Goal: Task Accomplishment & Management: Manage account settings

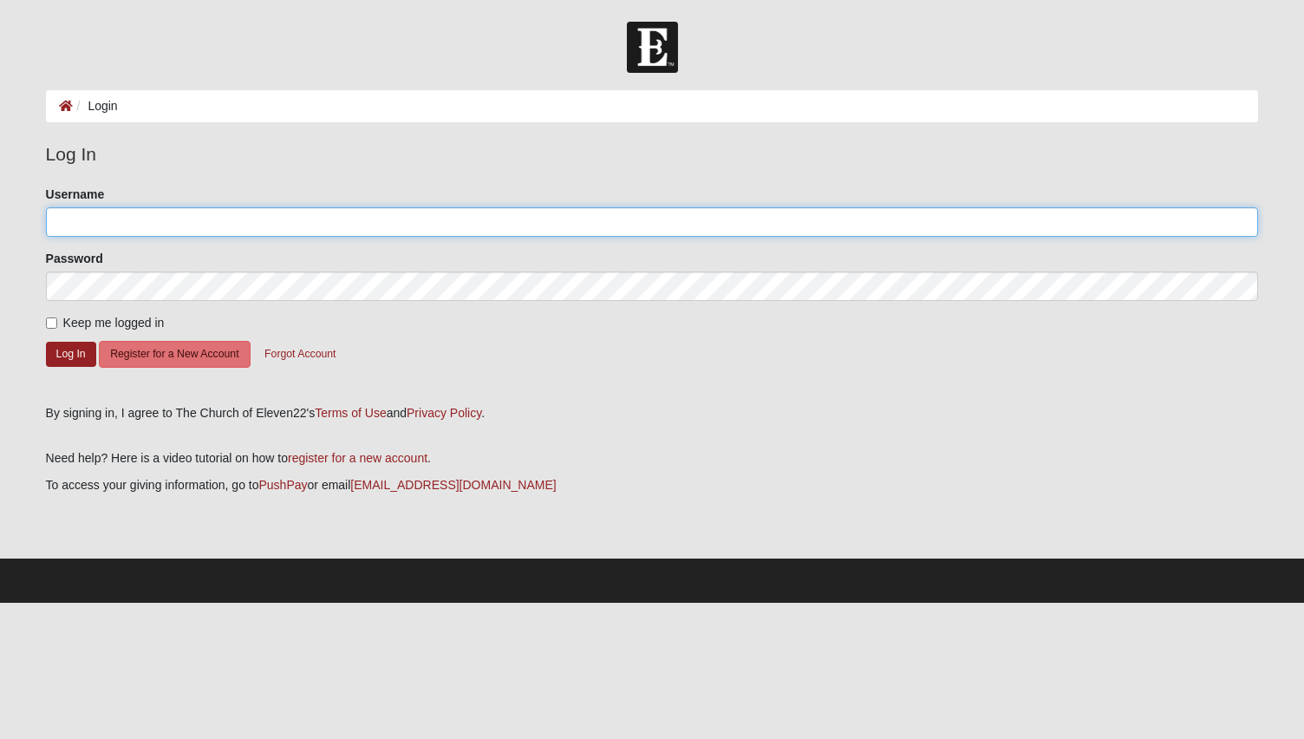
type input "lynnmsims"
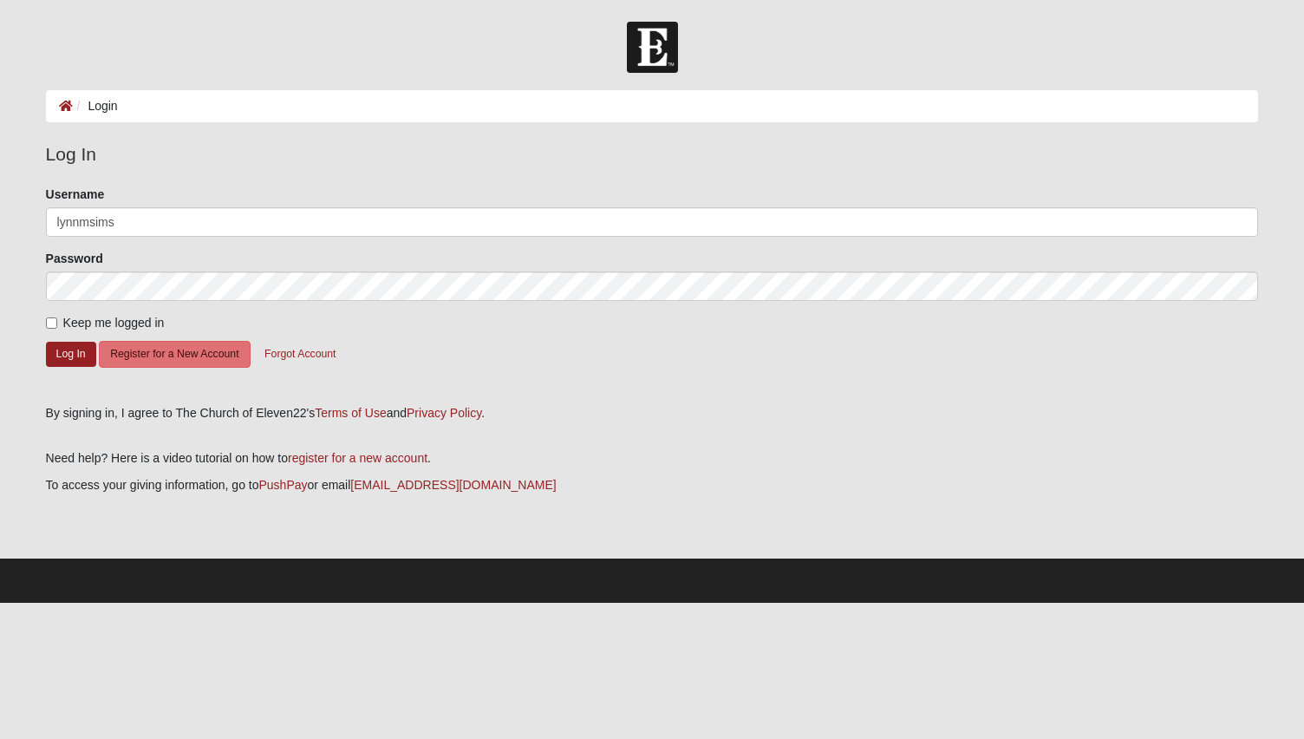
click at [47, 315] on label "Keep me logged in" at bounding box center [105, 323] width 119 height 18
click at [47, 317] on input "Keep me logged in" at bounding box center [51, 322] width 11 height 11
click at [47, 315] on label "Keep me logged in" at bounding box center [105, 323] width 119 height 18
click at [47, 317] on input "Keep me logged in" at bounding box center [51, 322] width 11 height 11
click at [46, 319] on input "Keep me logged in" at bounding box center [51, 322] width 11 height 11
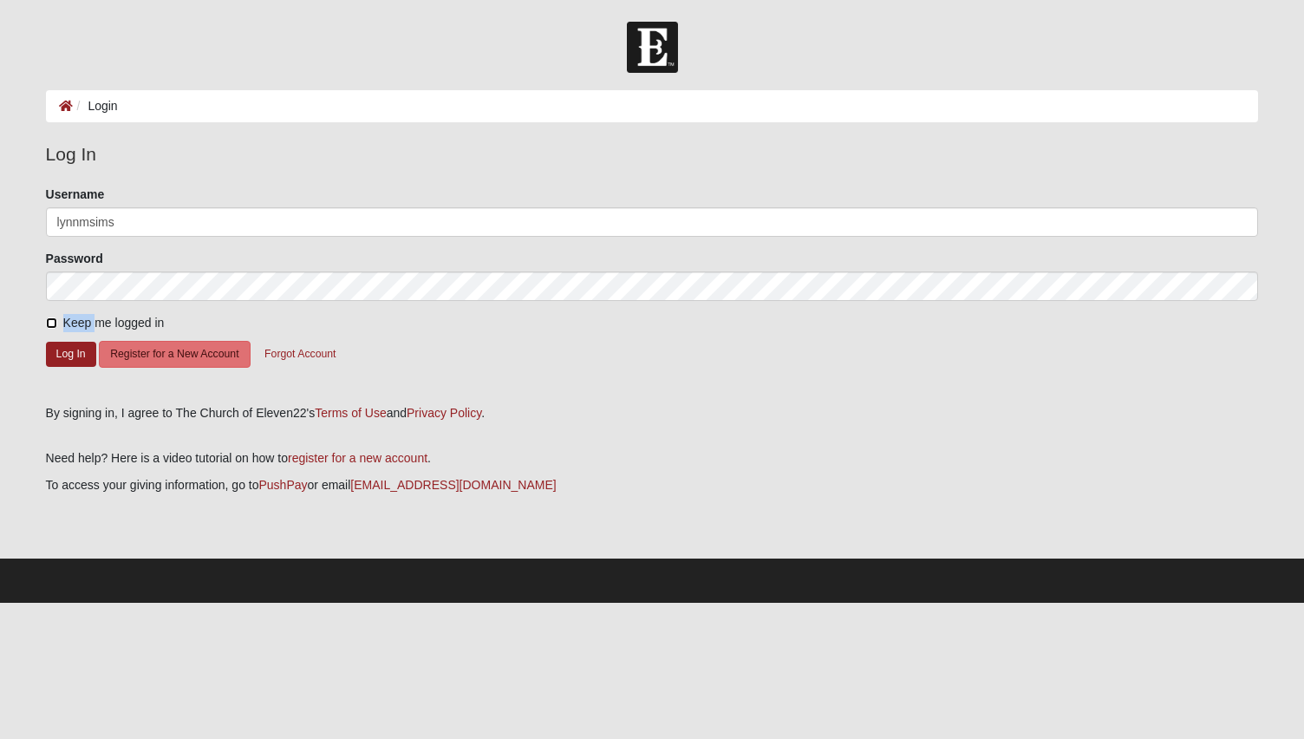
checkbox input "true"
click at [67, 351] on button "Log In" at bounding box center [71, 354] width 50 height 25
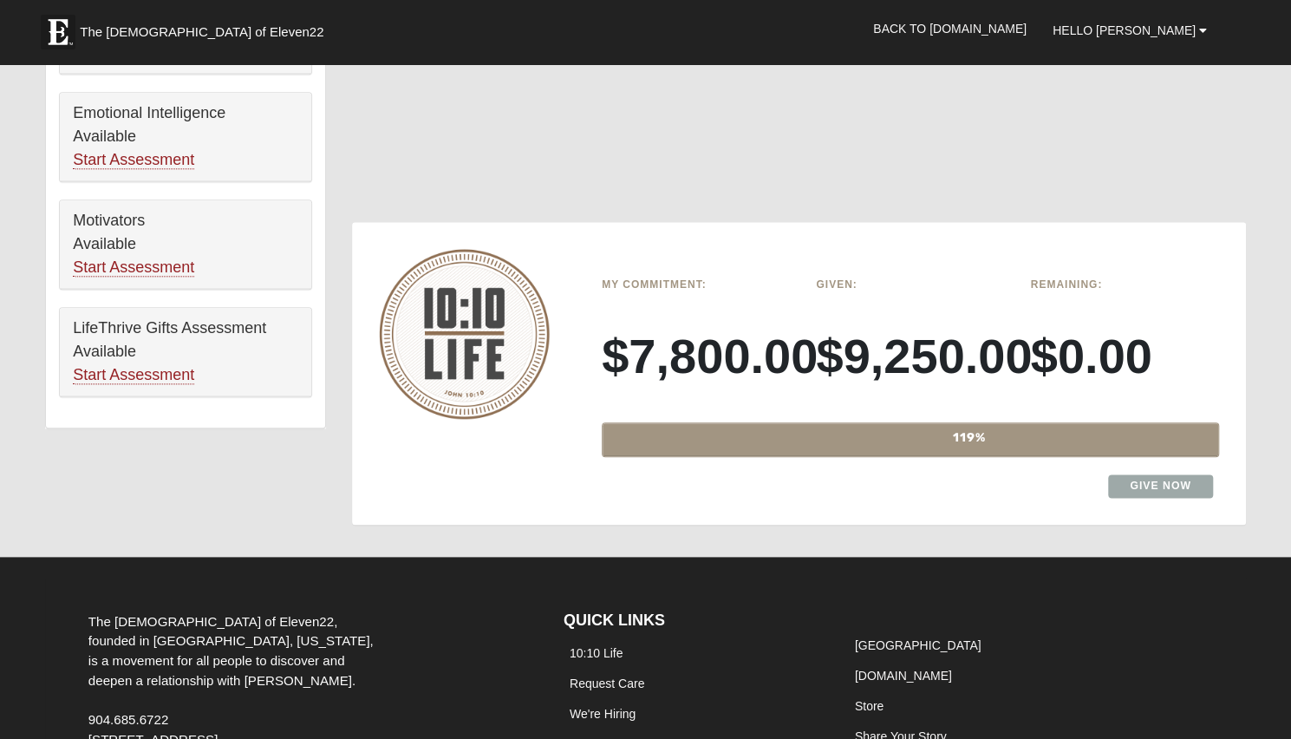
scroll to position [985, 0]
click at [1149, 487] on link "Give Now" at bounding box center [1160, 485] width 105 height 23
